Goal: Transaction & Acquisition: Book appointment/travel/reservation

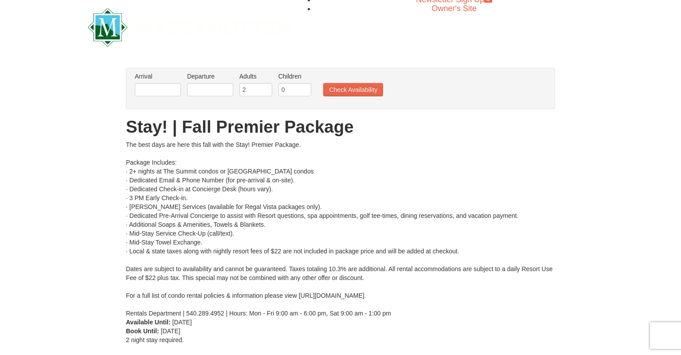
scroll to position [4, 0]
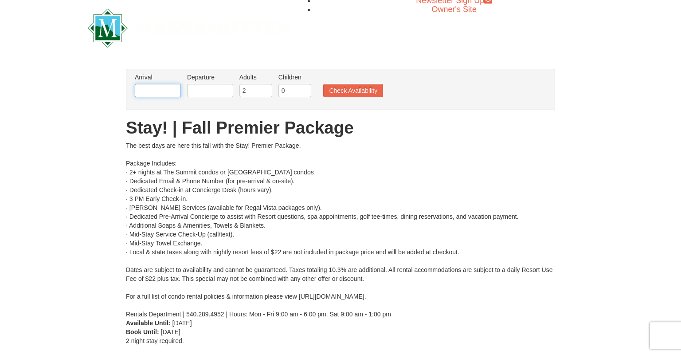
click at [173, 91] on input "text" at bounding box center [158, 90] width 46 height 13
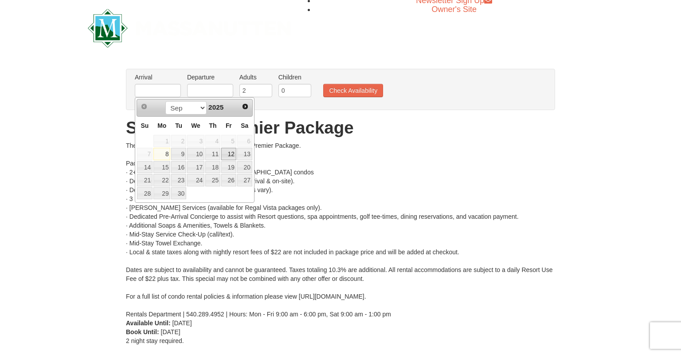
click at [229, 155] on link "12" at bounding box center [228, 154] width 15 height 12
type input "[DATE]"
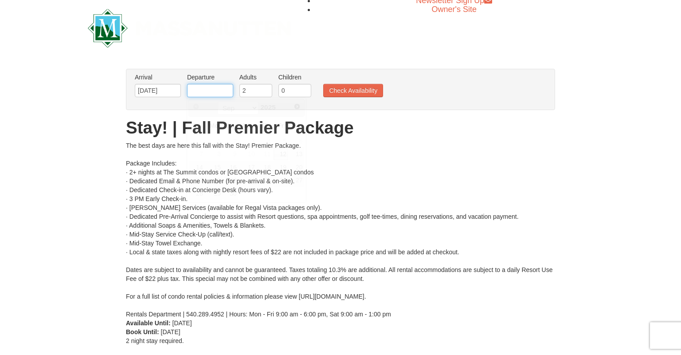
click at [227, 90] on input "text" at bounding box center [210, 90] width 46 height 13
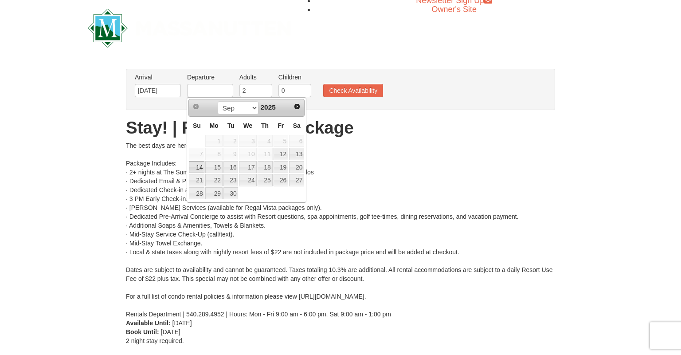
click at [199, 166] on link "14" at bounding box center [197, 167] width 16 height 12
type input "[DATE]"
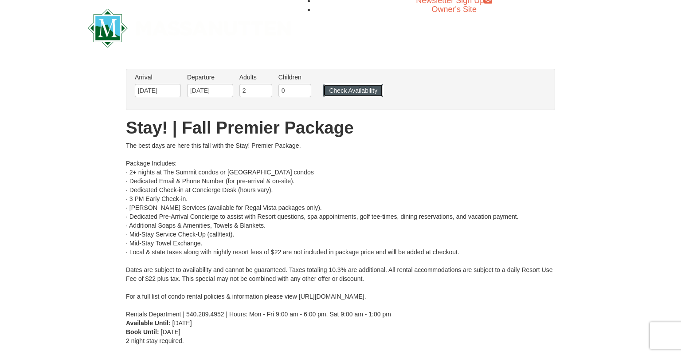
click at [345, 94] on button "Check Availability" at bounding box center [353, 90] width 60 height 13
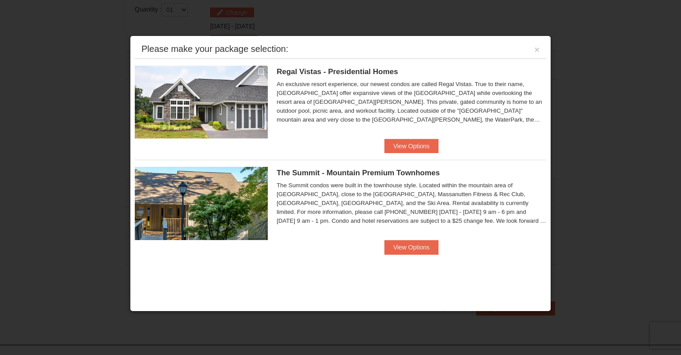
scroll to position [377, 0]
click at [419, 145] on button "View Options" at bounding box center [412, 146] width 54 height 14
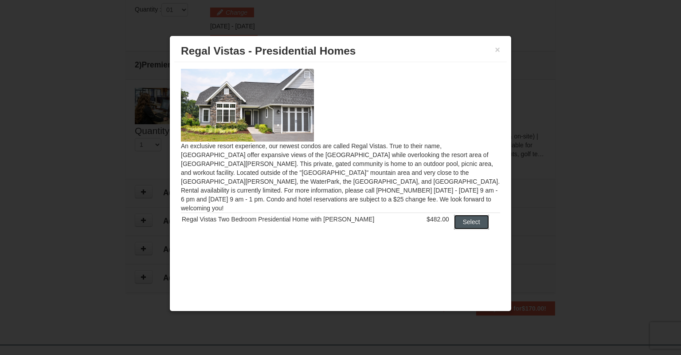
click at [465, 215] on button "Select" at bounding box center [471, 222] width 35 height 14
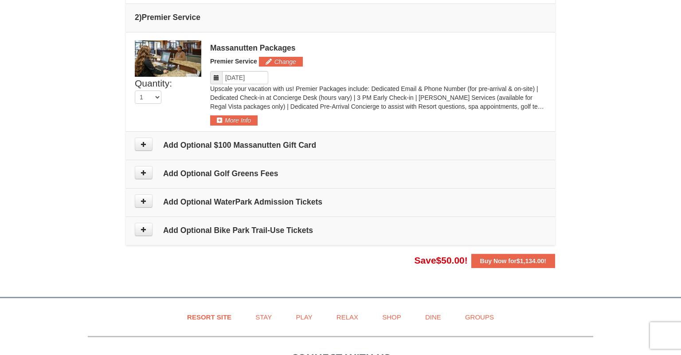
scroll to position [464, 0]
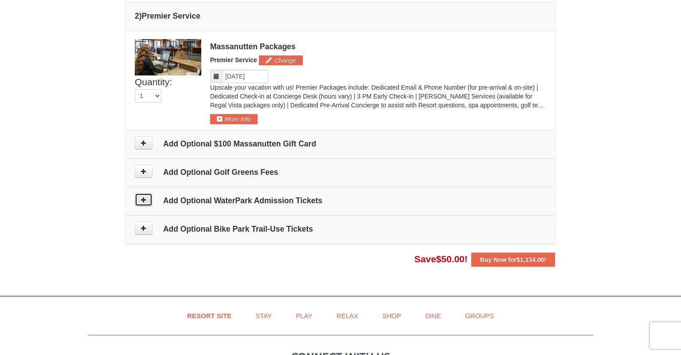
click at [143, 197] on icon at bounding box center [144, 200] width 6 height 6
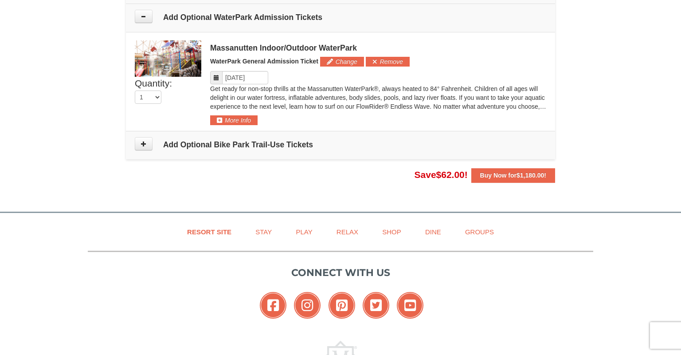
scroll to position [650, 0]
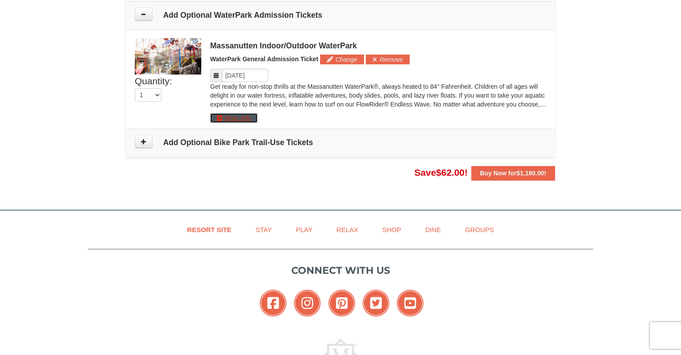
click at [229, 118] on button "More Info" at bounding box center [233, 118] width 47 height 10
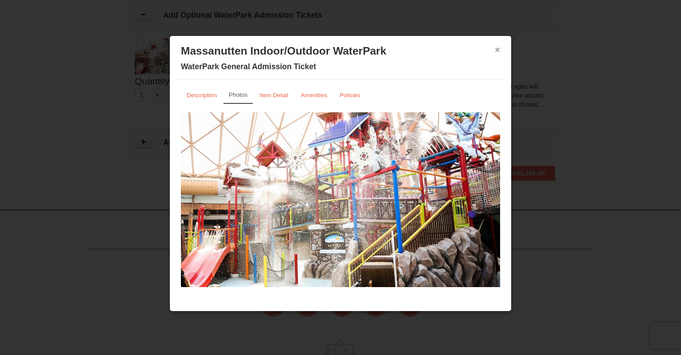
click at [497, 50] on button "×" at bounding box center [497, 49] width 5 height 9
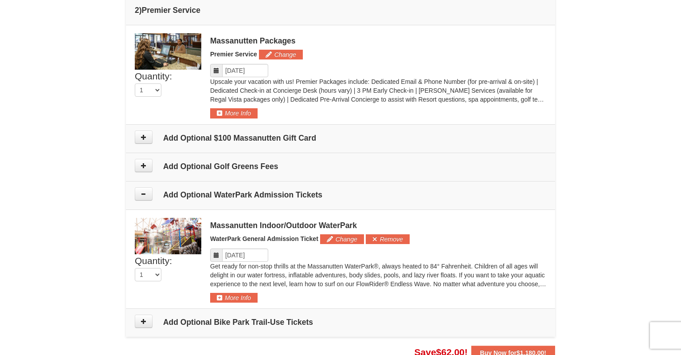
scroll to position [465, 0]
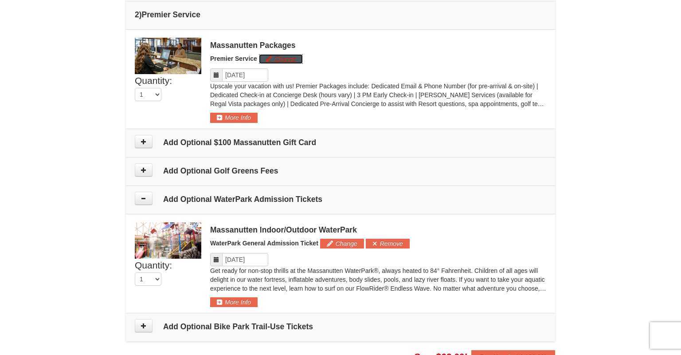
click at [292, 60] on button "Change" at bounding box center [281, 59] width 44 height 10
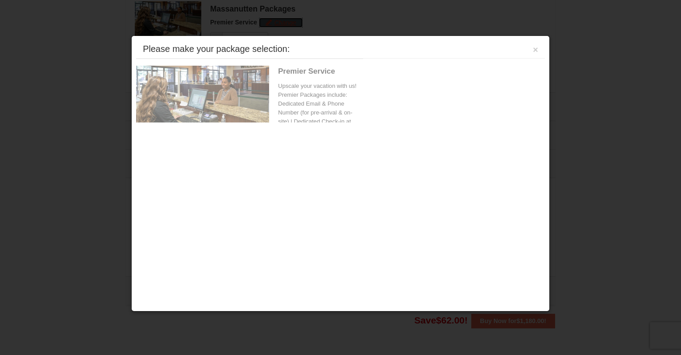
scroll to position [502, 0]
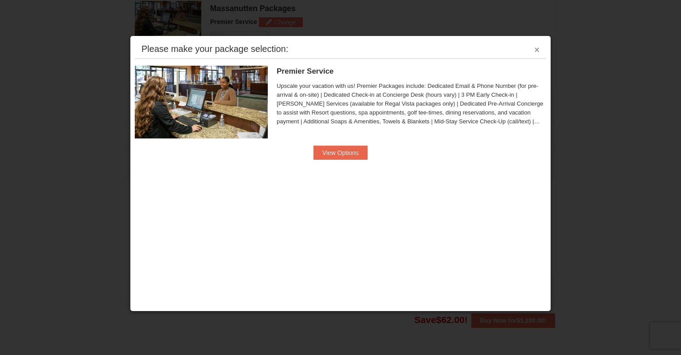
click at [536, 50] on button "×" at bounding box center [537, 49] width 5 height 9
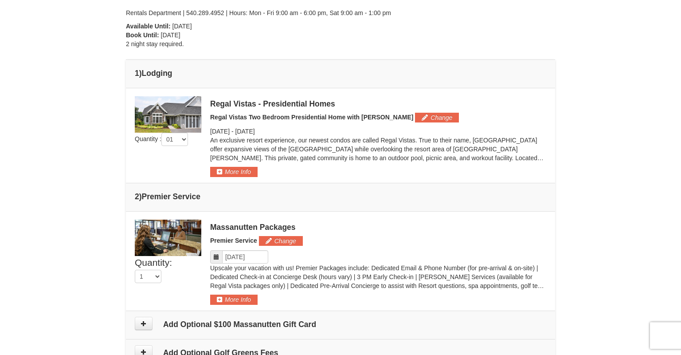
scroll to position [279, 0]
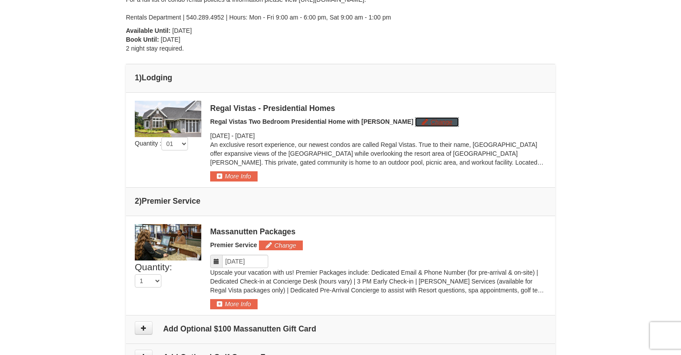
click at [417, 124] on button "Change" at bounding box center [437, 122] width 44 height 10
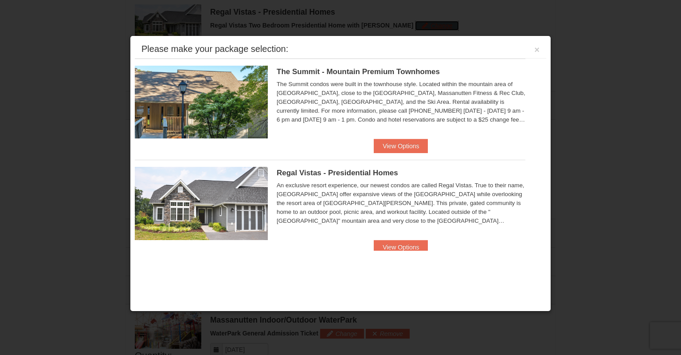
scroll to position [379, 0]
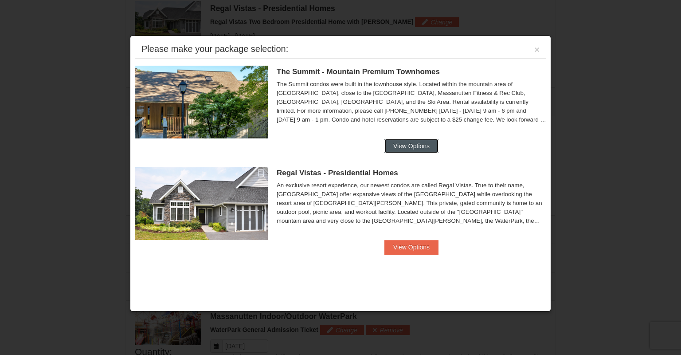
click at [407, 148] on button "View Options" at bounding box center [412, 146] width 54 height 14
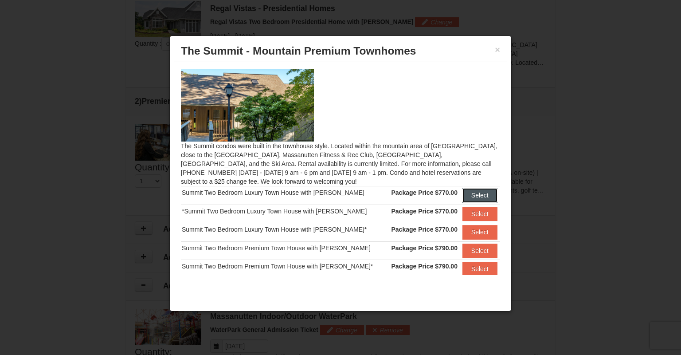
click at [476, 196] on button "Select" at bounding box center [480, 195] width 35 height 14
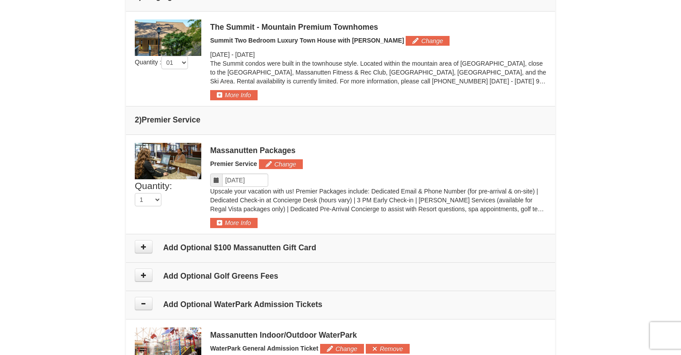
scroll to position [362, 0]
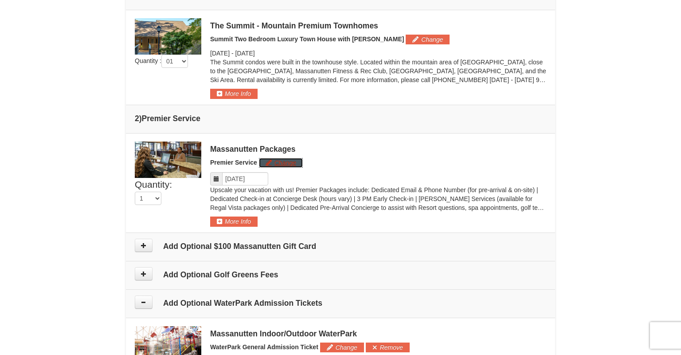
click at [283, 164] on button "Change" at bounding box center [281, 163] width 44 height 10
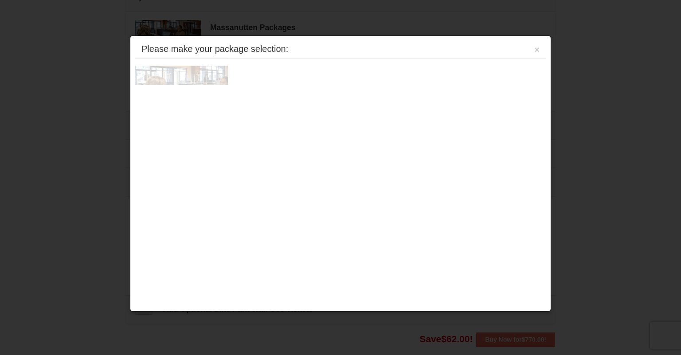
scroll to position [502, 0]
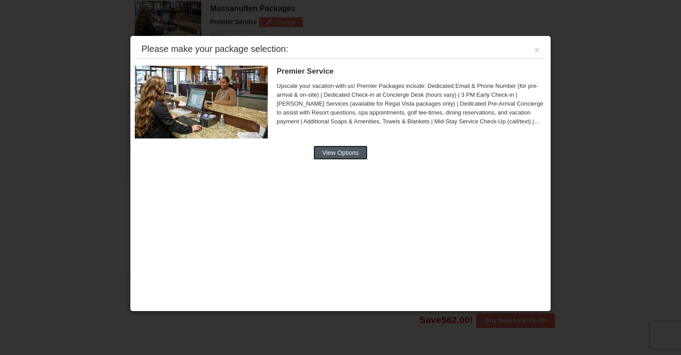
click at [344, 152] on button "View Options" at bounding box center [341, 153] width 54 height 14
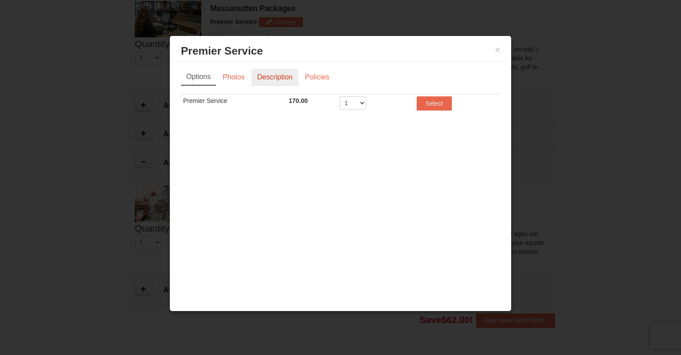
click at [266, 80] on link "Description" at bounding box center [275, 77] width 47 height 17
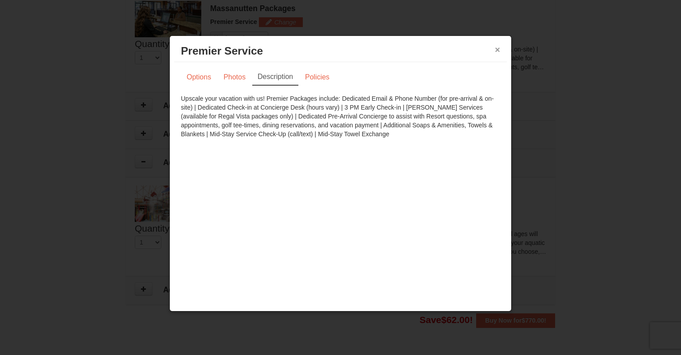
click at [497, 50] on button "×" at bounding box center [497, 49] width 5 height 9
